Goal: Information Seeking & Learning: Learn about a topic

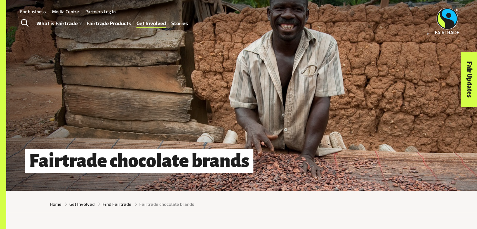
click at [111, 21] on link "Fairtrade Products" at bounding box center [108, 23] width 45 height 9
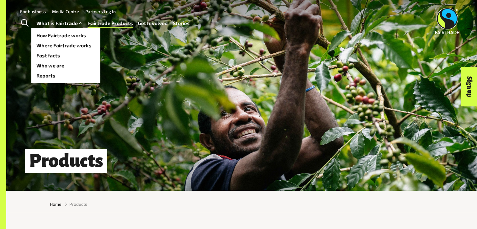
click at [52, 22] on link "What is Fairtrade" at bounding box center [59, 23] width 47 height 9
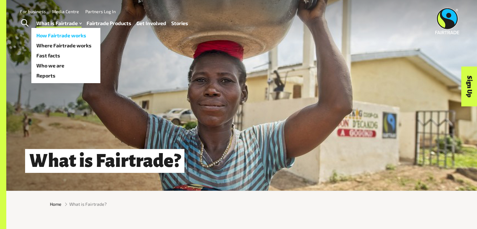
click at [72, 37] on link "How Fairtrade works" at bounding box center [65, 35] width 69 height 10
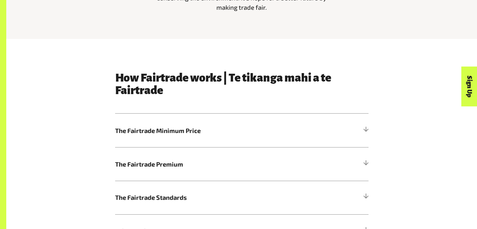
scroll to position [287, 0]
click at [142, 123] on h5 "The Fairtrade Minimum Price" at bounding box center [241, 130] width 253 height 34
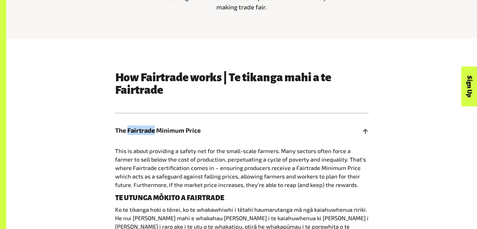
drag, startPoint x: 0, startPoint y: 0, endPoint x: 142, endPoint y: 123, distance: 187.5
click at [142, 123] on h5 "The Fairtrade Minimum Price" at bounding box center [241, 130] width 253 height 34
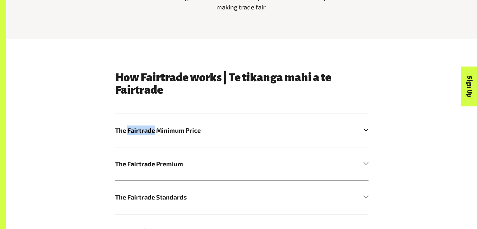
click at [144, 125] on h5 "The Fairtrade Minimum Price" at bounding box center [241, 130] width 253 height 34
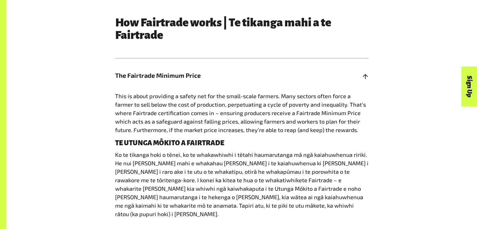
scroll to position [342, 0]
